Goal: Go to known website: Access a specific website the user already knows

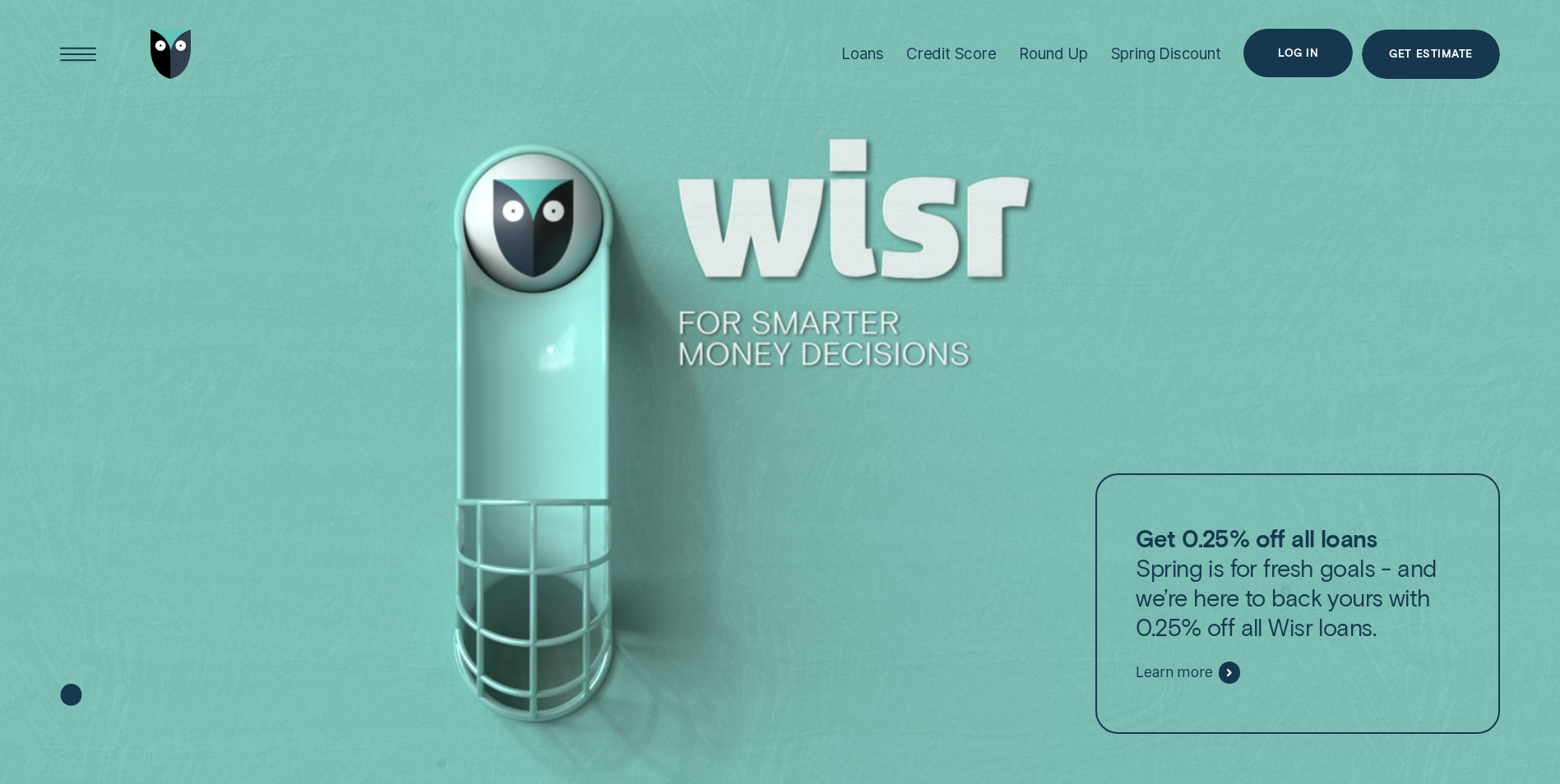
drag, startPoint x: 0, startPoint y: 0, endPoint x: 1305, endPoint y: 53, distance: 1306.1
click at [1305, 53] on div "Log in" at bounding box center [1297, 53] width 40 height 10
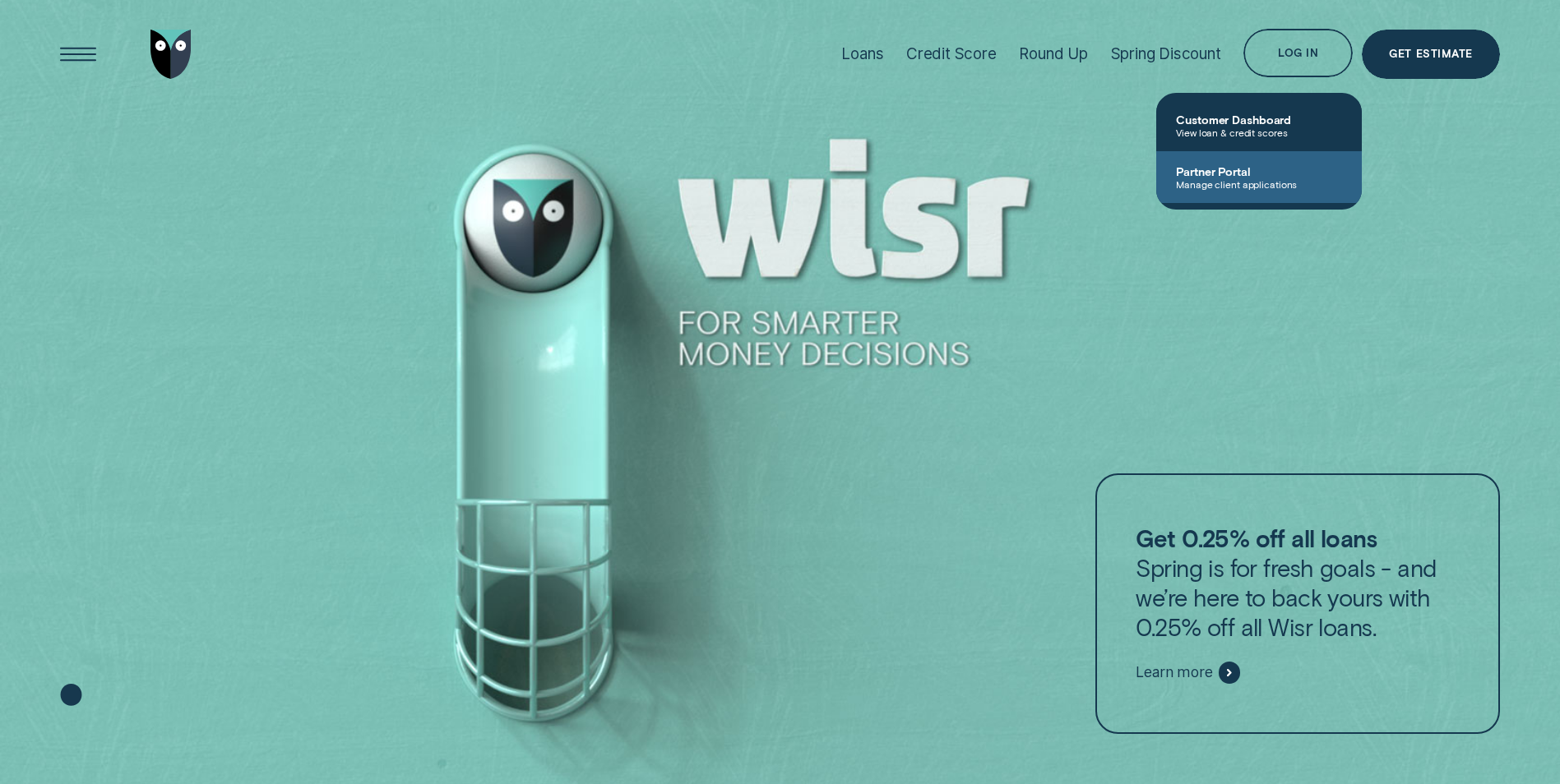
click at [1235, 173] on span "Partner Portal" at bounding box center [1258, 171] width 166 height 14
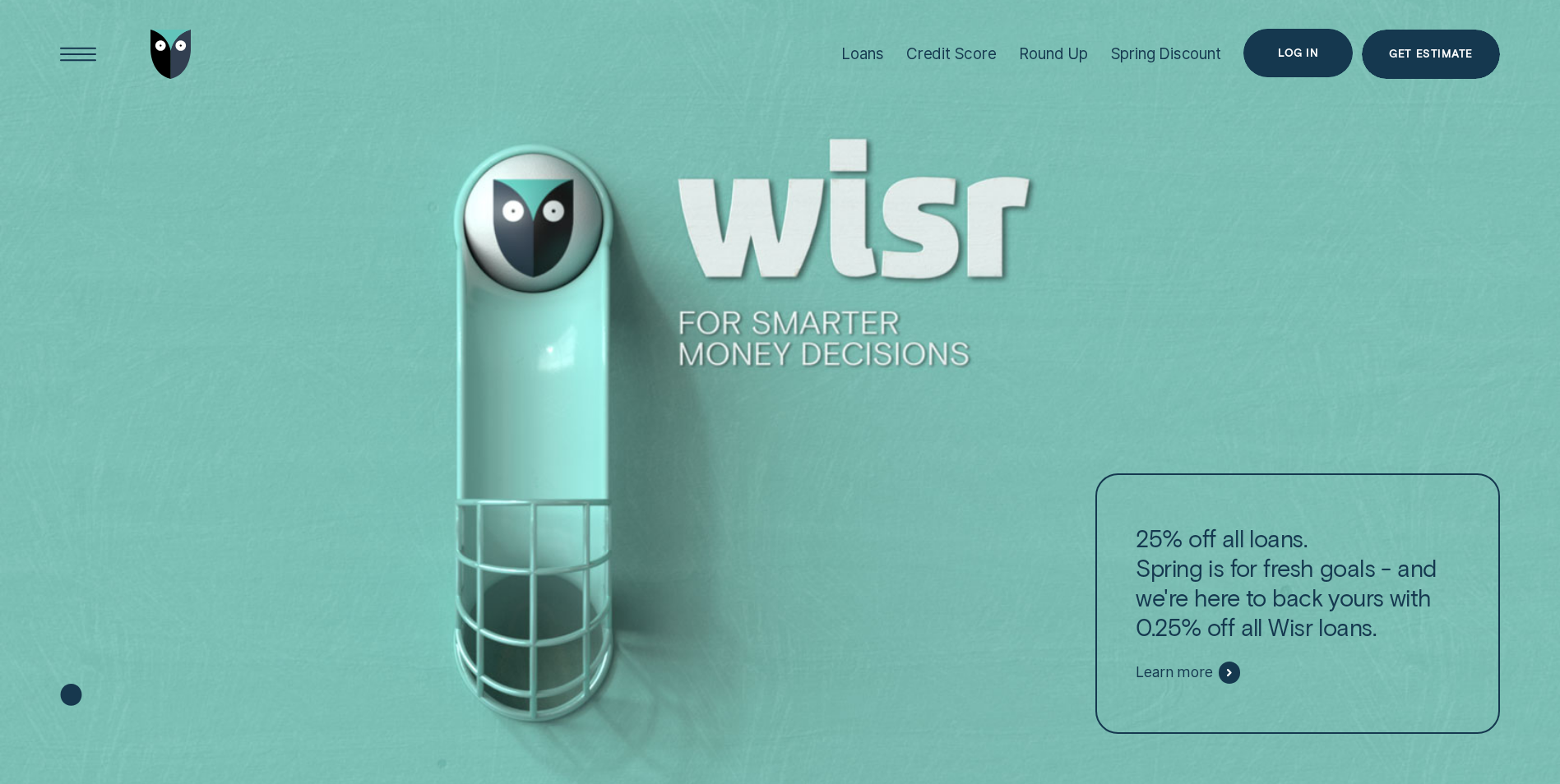
click at [1321, 56] on div "Log in" at bounding box center [1297, 53] width 109 height 50
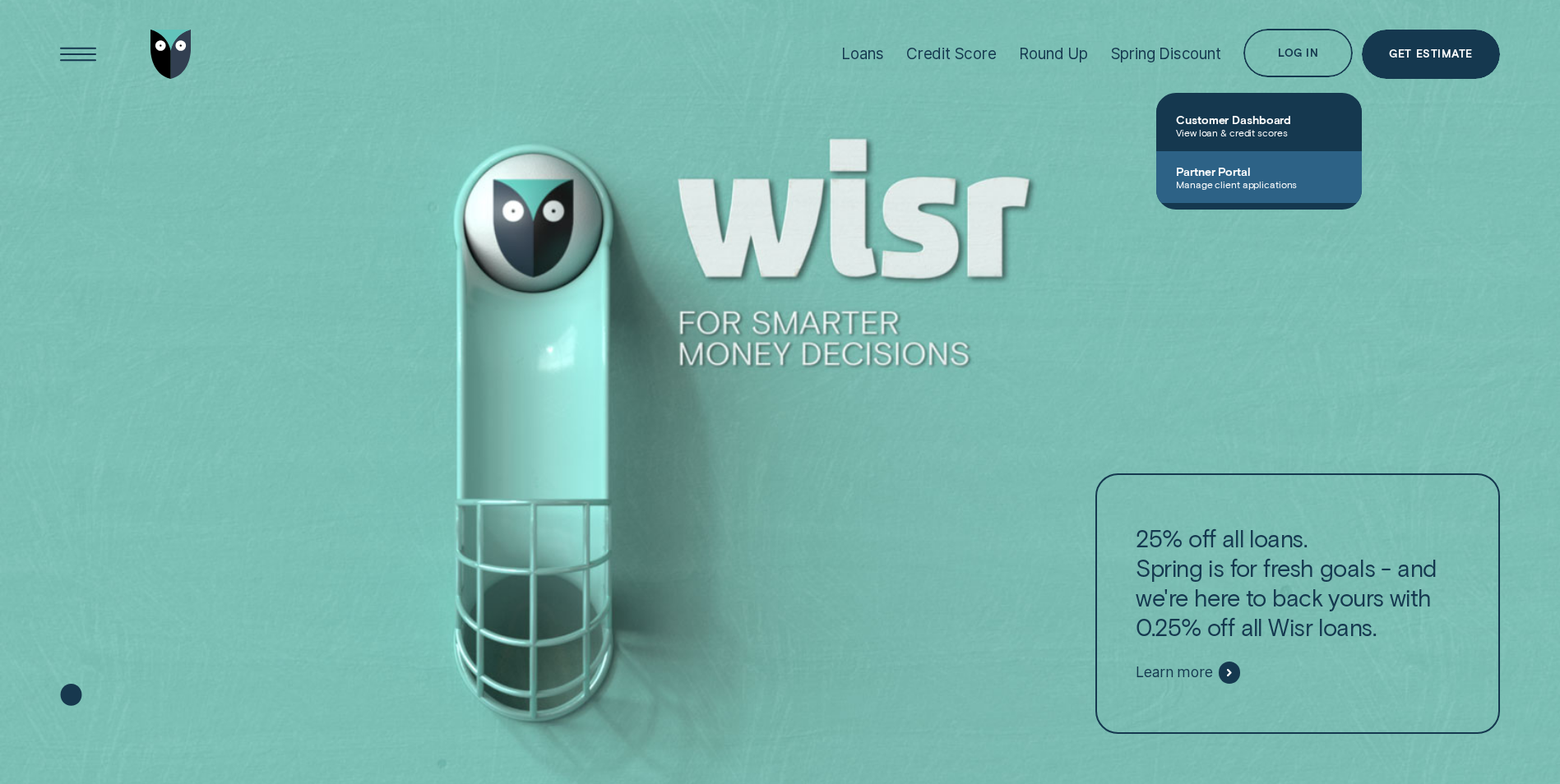
click at [1268, 175] on span "Partner Portal" at bounding box center [1258, 171] width 166 height 14
